Goal: Task Accomplishment & Management: Use online tool/utility

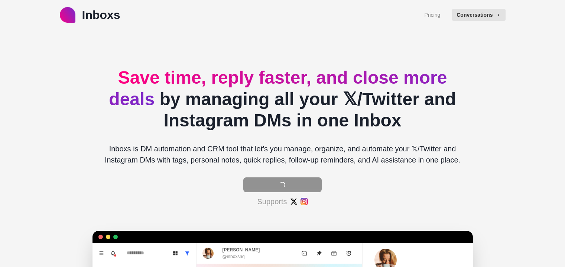
scroll to position [74, 0]
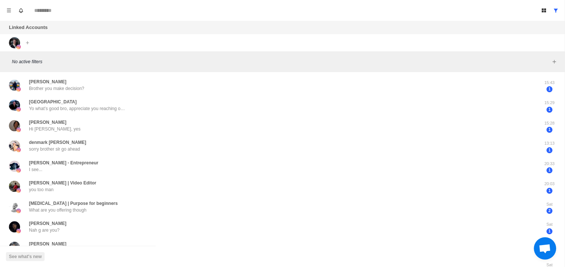
click at [5, 11] on button "Menu" at bounding box center [9, 10] width 12 height 12
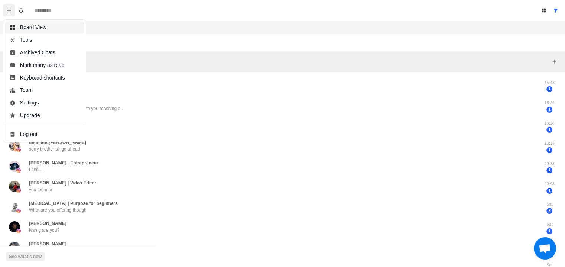
click at [32, 30] on button "Board View" at bounding box center [45, 27] width 80 height 13
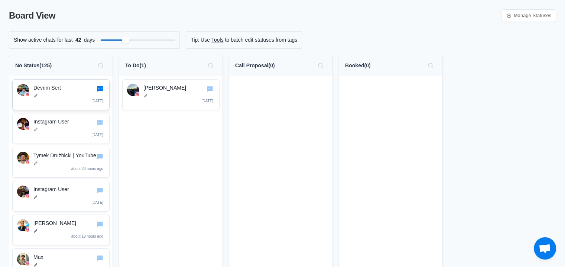
click at [99, 91] on icon "Go to chat" at bounding box center [100, 88] width 7 height 7
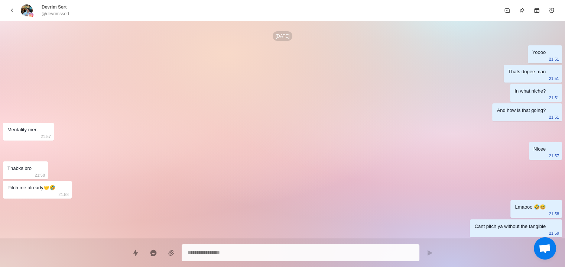
drag, startPoint x: 191, startPoint y: 157, endPoint x: 162, endPoint y: 7, distance: 151.9
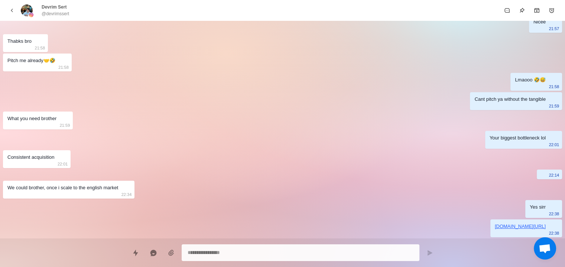
scroll to position [262, 0]
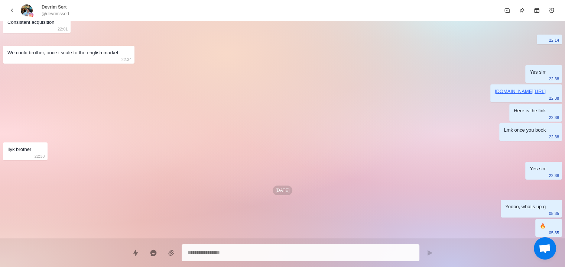
drag, startPoint x: 416, startPoint y: 100, endPoint x: 191, endPoint y: 94, distance: 225.0
click at [14, 9] on icon "back" at bounding box center [12, 10] width 7 height 7
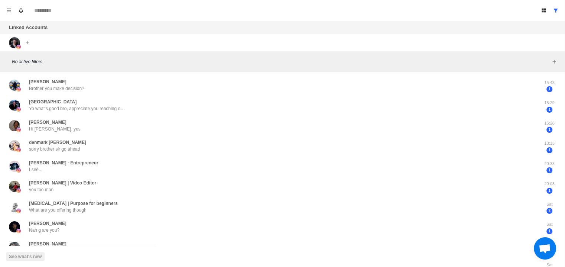
scroll to position [0, 0]
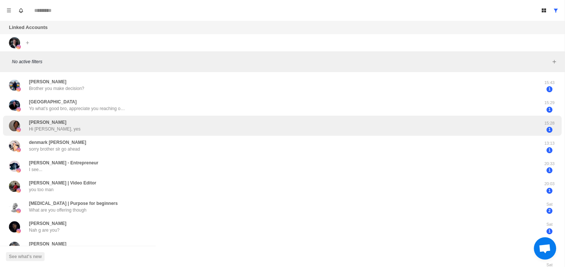
drag, startPoint x: 73, startPoint y: 48, endPoint x: 65, endPoint y: 121, distance: 73.3
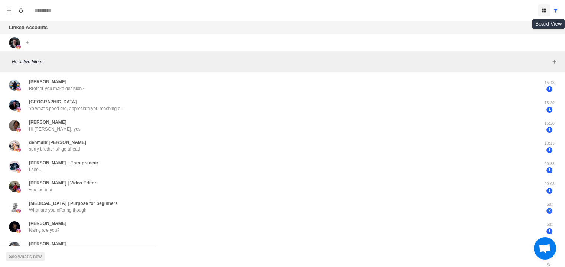
click at [546, 12] on icon "Board View" at bounding box center [544, 11] width 4 height 4
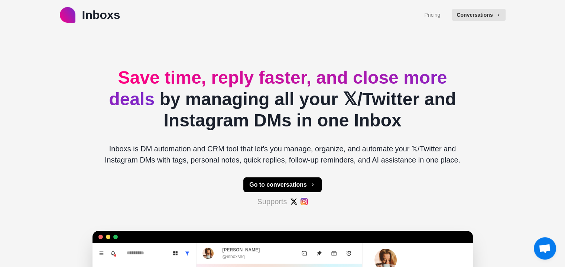
click at [274, 193] on div "Go to conversations Supports" at bounding box center [282, 192] width 78 height 30
click at [275, 186] on button "Go to conversations" at bounding box center [282, 184] width 78 height 15
type textarea "*"
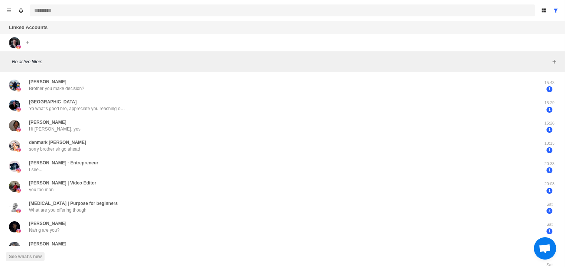
click at [50, 16] on input at bounding box center [283, 10] width 506 height 12
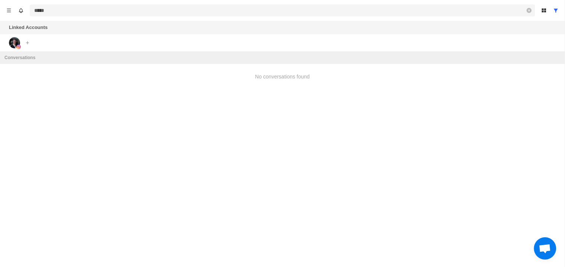
type input "****"
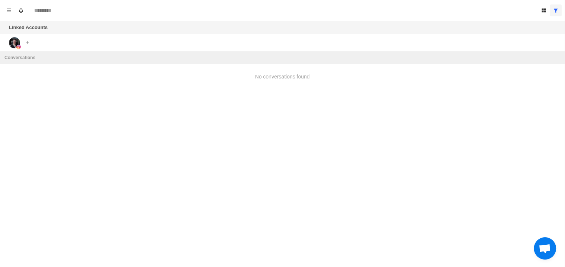
click at [562, 6] on button "Show all conversations" at bounding box center [556, 10] width 12 height 12
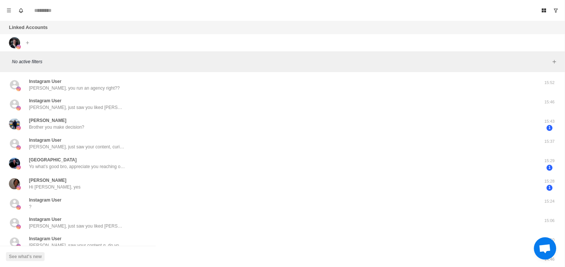
click at [59, 17] on div "Board View Tools Archived Chats Mark many as read Keyboard shortcuts Team Setti…" at bounding box center [282, 10] width 565 height 21
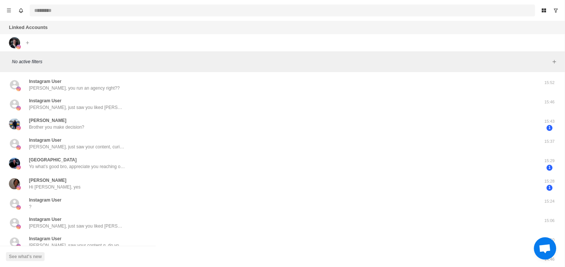
click at [60, 12] on input at bounding box center [283, 10] width 506 height 12
type input "****"
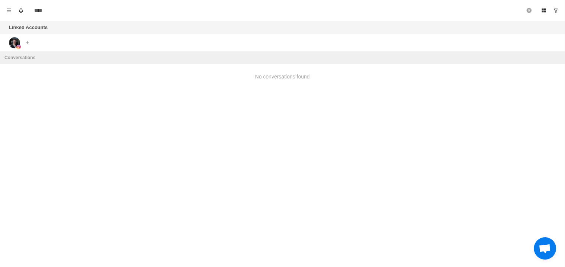
click at [532, 8] on icon "Remove search" at bounding box center [529, 10] width 5 height 5
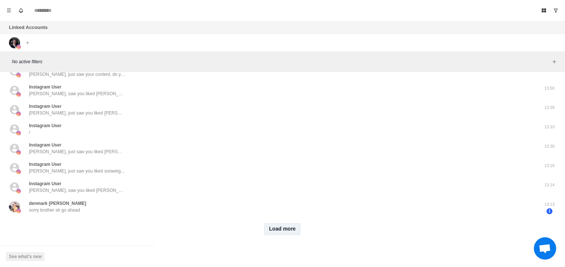
scroll to position [257, 0]
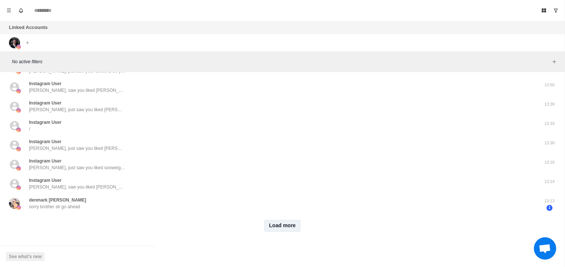
click at [287, 220] on button "Load more" at bounding box center [282, 226] width 36 height 12
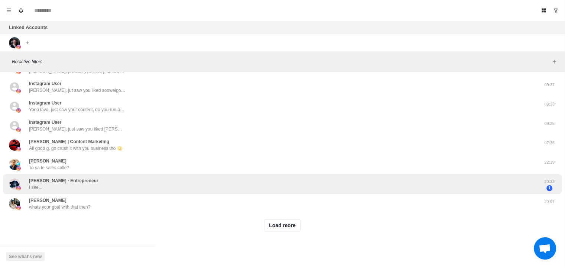
scroll to position [645, 0]
click at [278, 219] on button "Load more" at bounding box center [282, 225] width 36 height 12
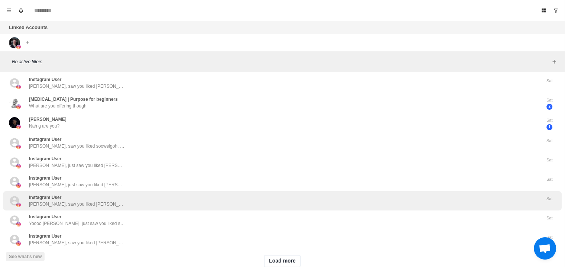
scroll to position [1034, 0]
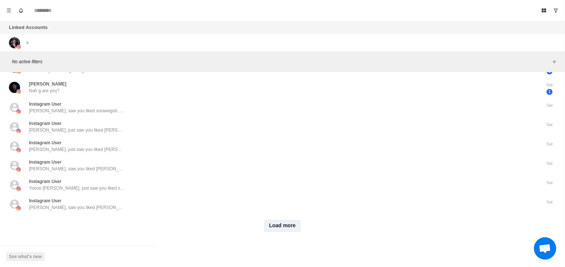
click at [280, 223] on button "Load more" at bounding box center [282, 226] width 36 height 12
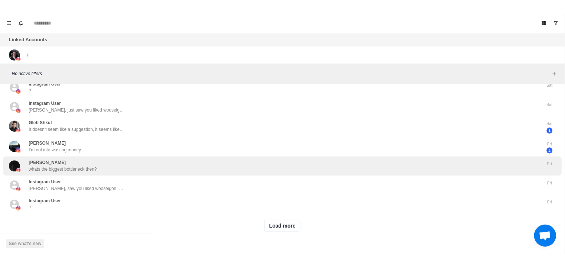
scroll to position [1447, 0]
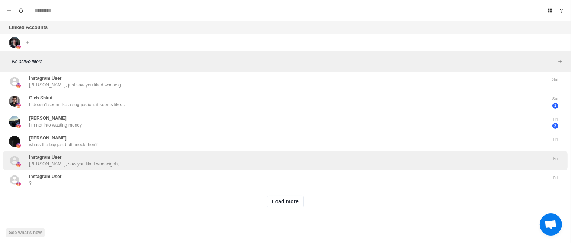
click at [282, 196] on button "Load more" at bounding box center [285, 202] width 36 height 12
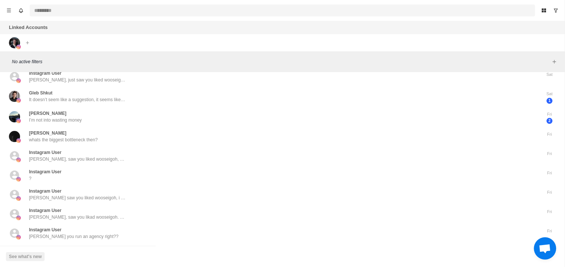
click at [47, 13] on input at bounding box center [283, 10] width 506 height 12
